Goal: Communication & Community: Answer question/provide support

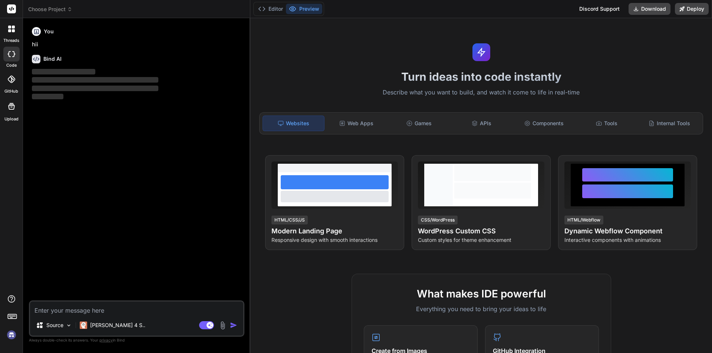
scroll to position [7, 0]
type textarea "h"
type textarea "x"
type textarea "hi"
type textarea "x"
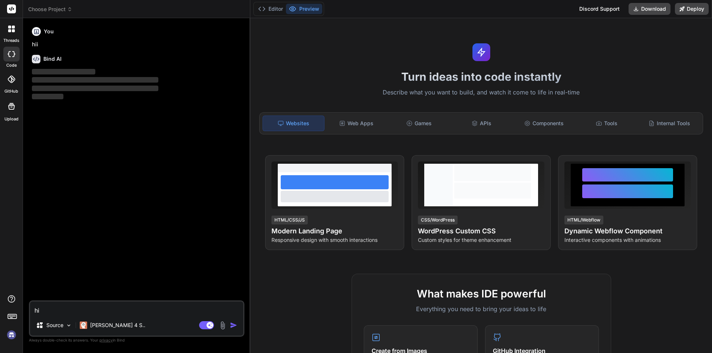
type textarea "hii"
type textarea "x"
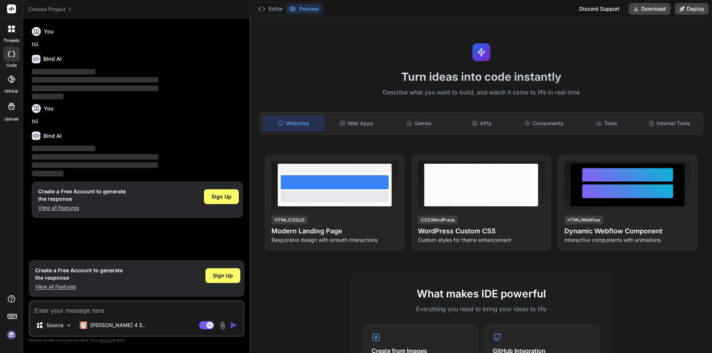
type textarea "We have completed some API below their request and response. Please verify it a…"
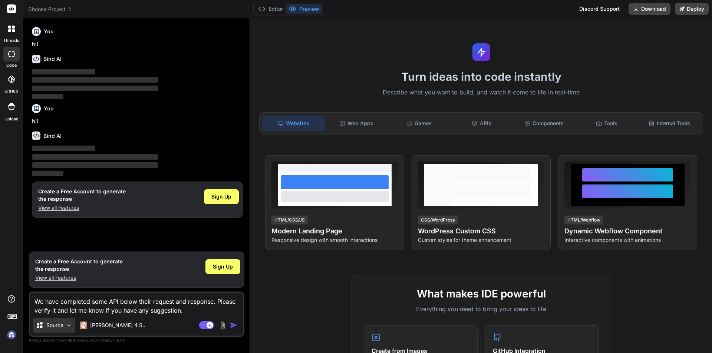
type textarea "x"
type textarea "We have completed some API below their request and response. Please verify it a…"
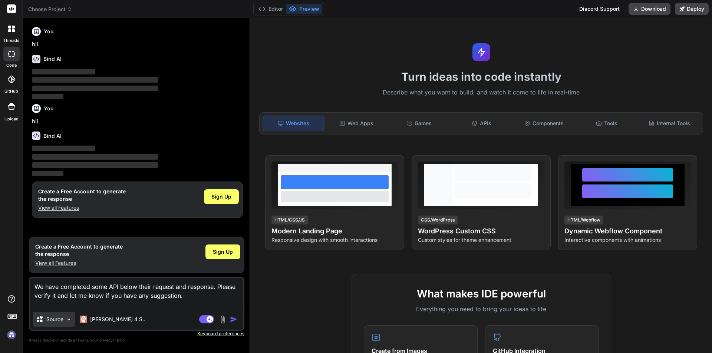
type textarea "x"
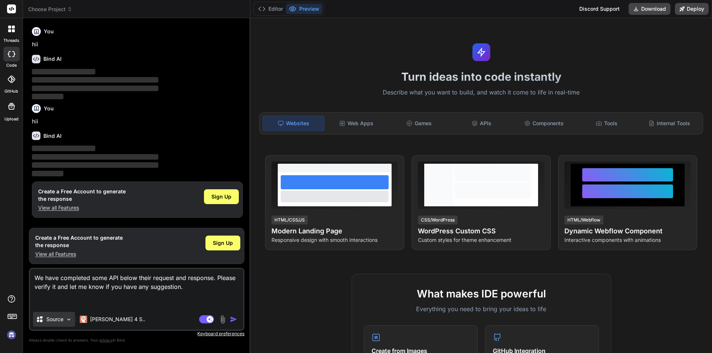
type textarea "We have completed some API below their request and response. Please verify it a…"
type textarea "x"
type textarea "We have completed some API below their request and response. Please verify it a…"
type textarea "x"
type textarea "We have completed some API below their request and response. Please verify it a…"
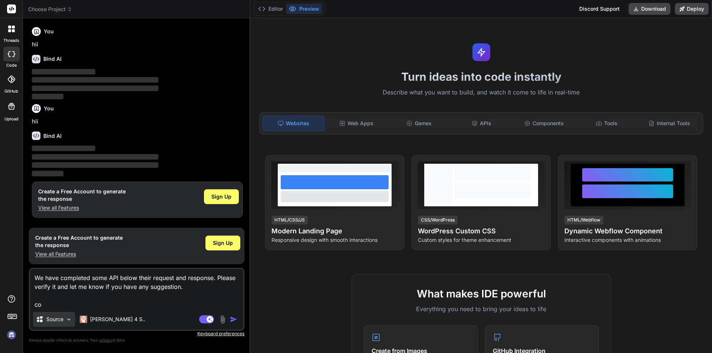
type textarea "x"
type textarea "We have completed some API below their request and response. Please verify it a…"
type textarea "x"
type textarea "We have completed some API below their request and response. Please verify it a…"
type textarea "x"
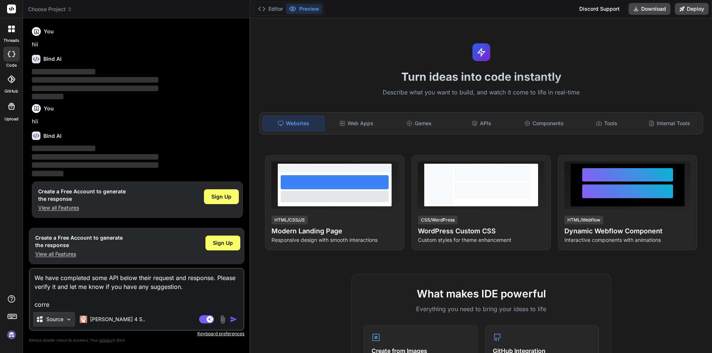
type textarea "We have completed some API below their request and response. Please verify it a…"
type textarea "x"
type textarea "We have completed some API below their request and response. Please verify it a…"
type textarea "x"
type textarea "We have completed some API below their request and response. Please verify it a…"
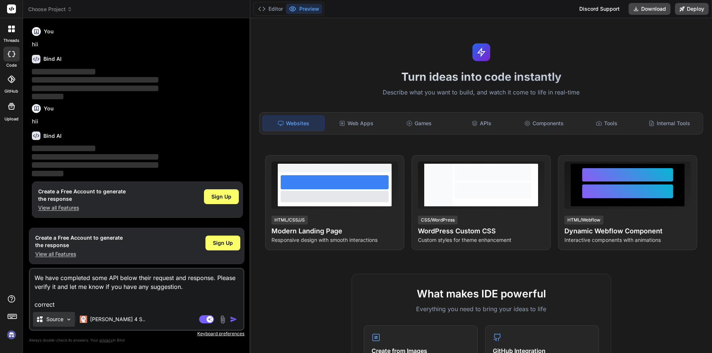
type textarea "x"
type textarea "We have completed some API below their request and response. Please verify it a…"
type textarea "x"
type textarea "We have completed some API below their request and response. Please verify it a…"
type textarea "x"
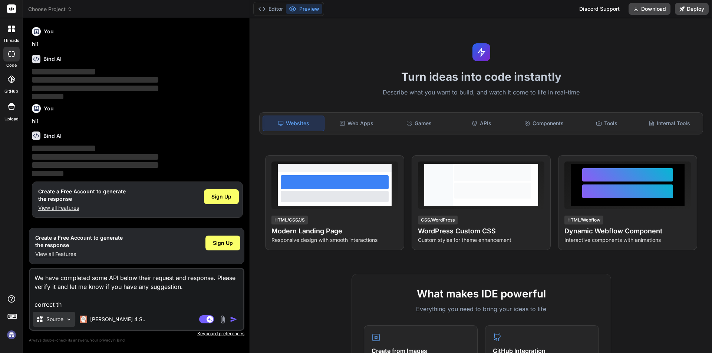
type textarea "We have completed some API below their request and response. Please verify it a…"
type textarea "x"
type textarea "We have completed some API below their request and response. Please verify it a…"
type textarea "x"
type textarea "We have completed some API below their request and response. Please verify it a…"
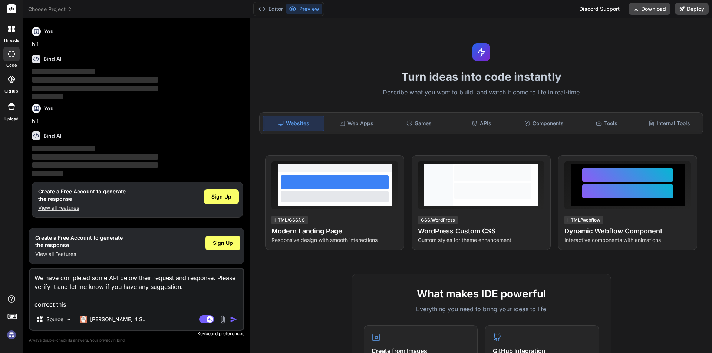
click at [229, 319] on div "Agent Mode. When this toggle is activated, AI automatically makes decisions, re…" at bounding box center [219, 319] width 43 height 9
click at [233, 320] on img "button" at bounding box center [233, 319] width 7 height 7
